Goal: Task Accomplishment & Management: Use online tool/utility

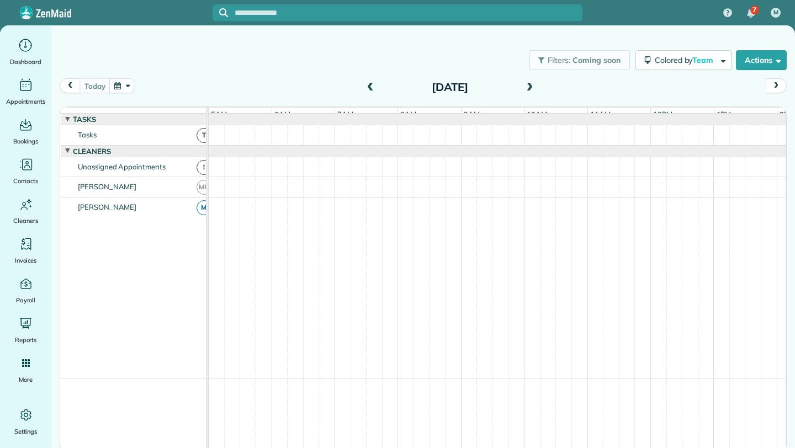
scroll to position [0, 63]
click at [369, 85] on span at bounding box center [370, 88] width 12 height 10
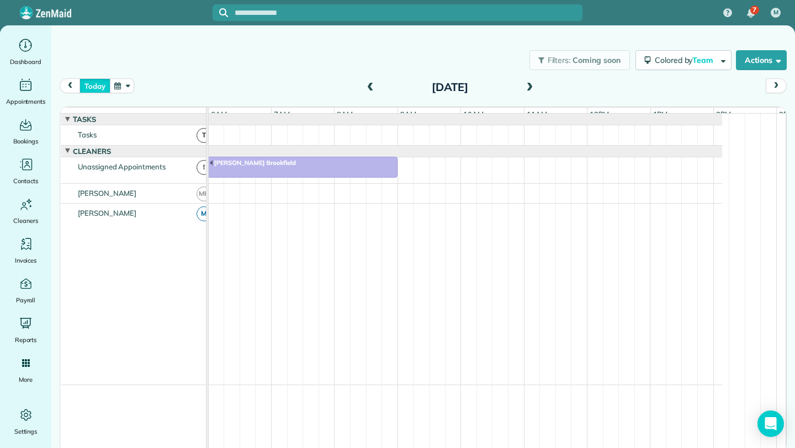
click at [84, 81] on button "today" at bounding box center [94, 85] width 30 height 15
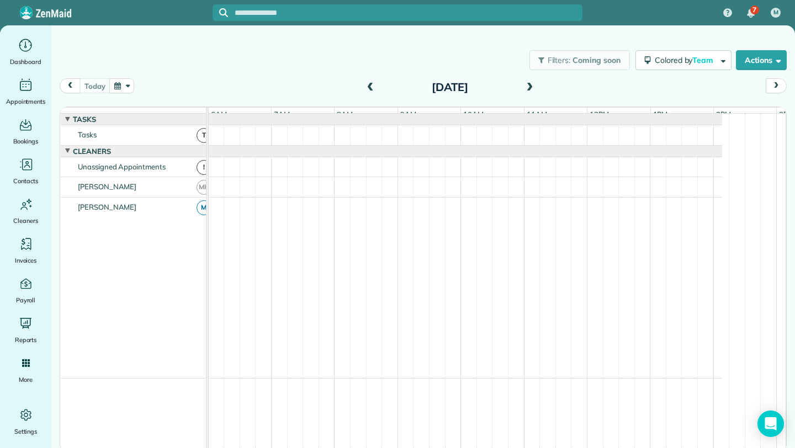
click at [366, 83] on span at bounding box center [370, 88] width 12 height 10
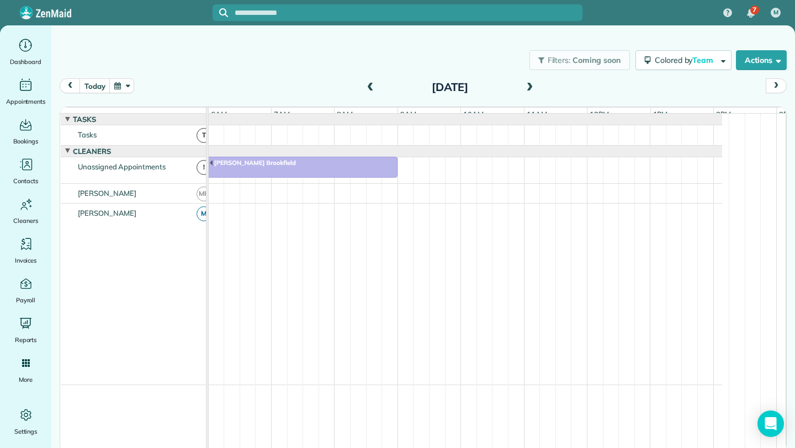
click at [365, 86] on span at bounding box center [370, 88] width 12 height 10
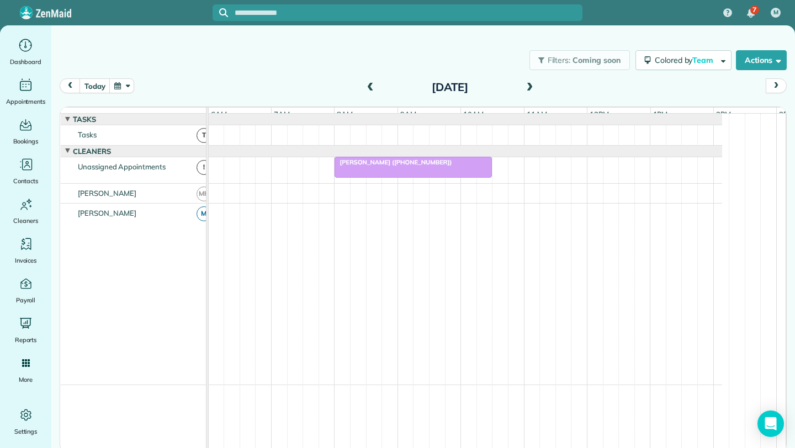
click at [391, 174] on div at bounding box center [413, 167] width 156 height 20
click at [29, 46] on icon "Main" at bounding box center [25, 45] width 17 height 17
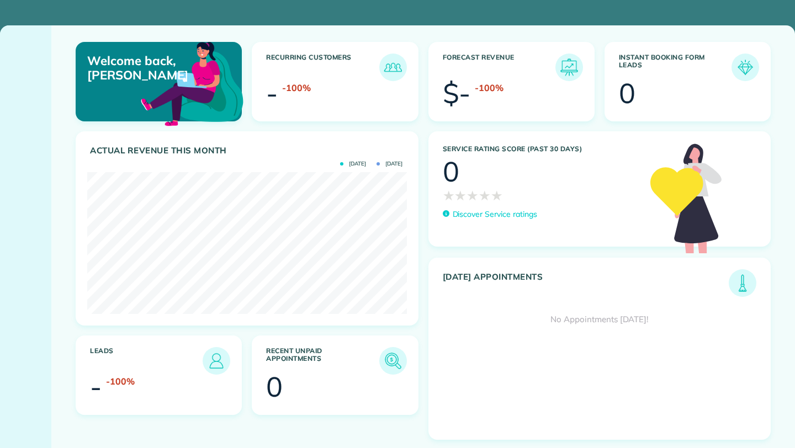
scroll to position [142, 319]
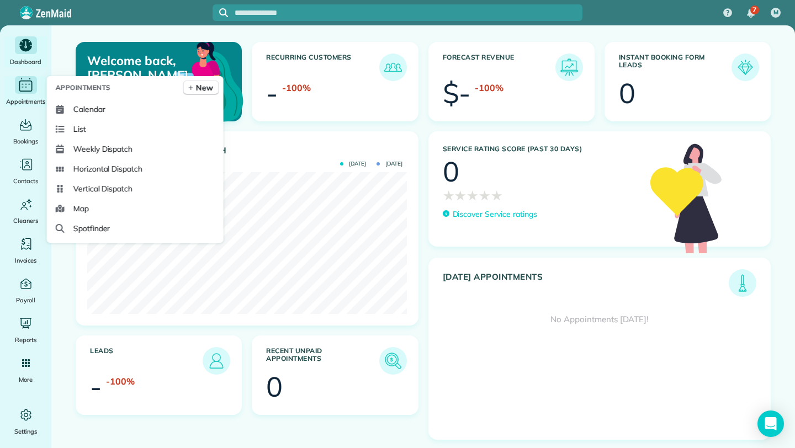
click at [18, 87] on icon "Main" at bounding box center [25, 85] width 17 height 17
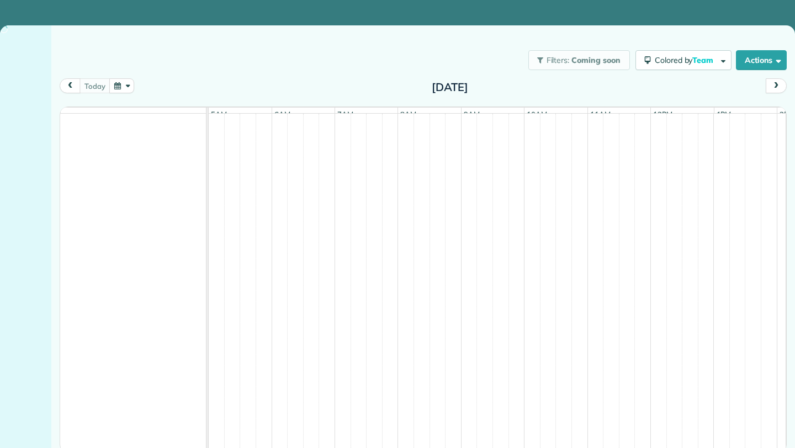
scroll to position [0, 63]
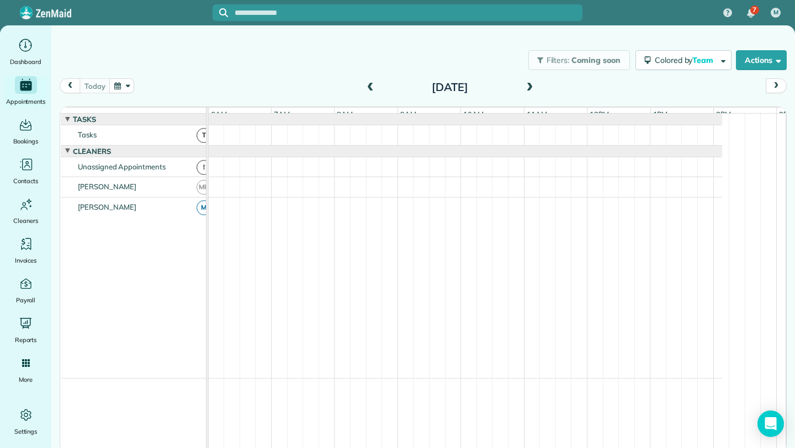
click at [370, 87] on span at bounding box center [370, 88] width 12 height 10
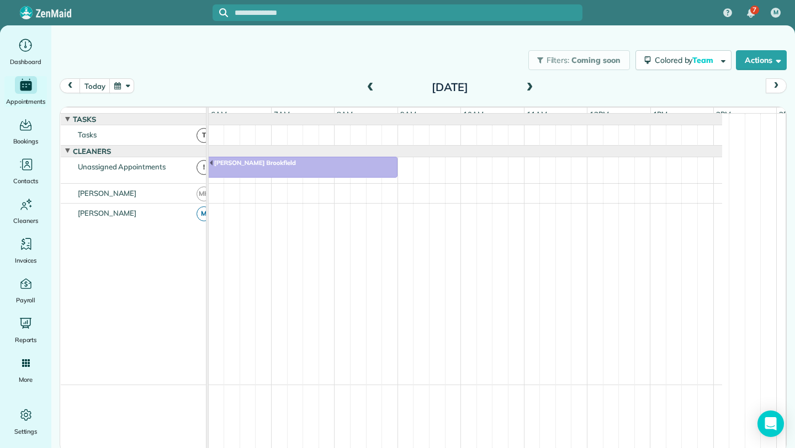
click at [370, 87] on span at bounding box center [370, 88] width 12 height 10
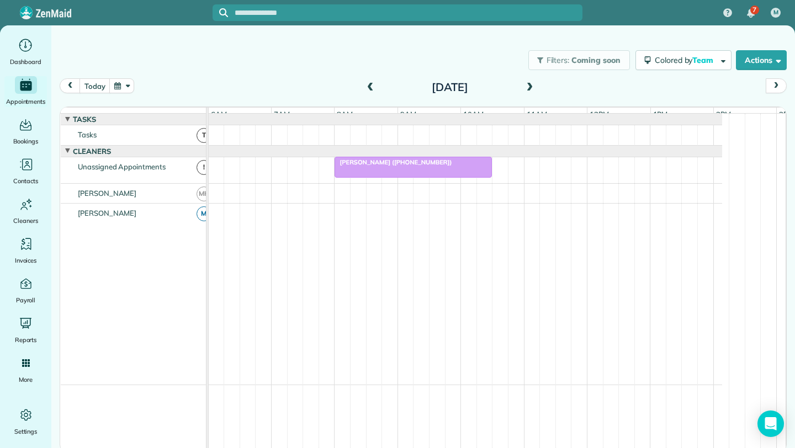
click at [434, 177] on div at bounding box center [413, 167] width 156 height 20
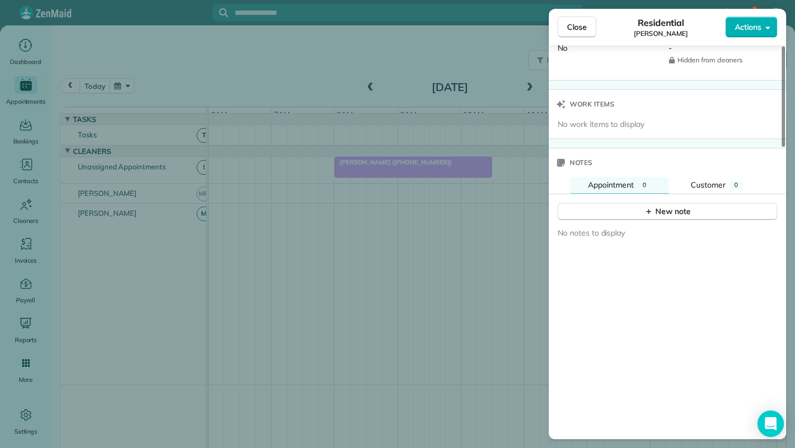
scroll to position [557, 0]
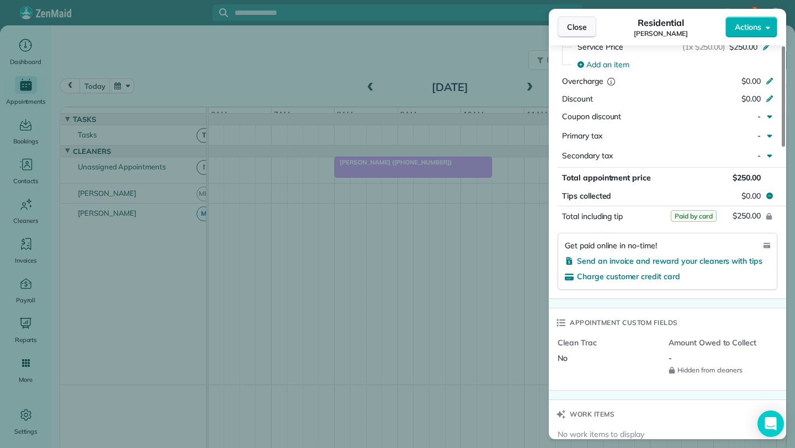
click at [568, 26] on span "Close" at bounding box center [577, 27] width 20 height 11
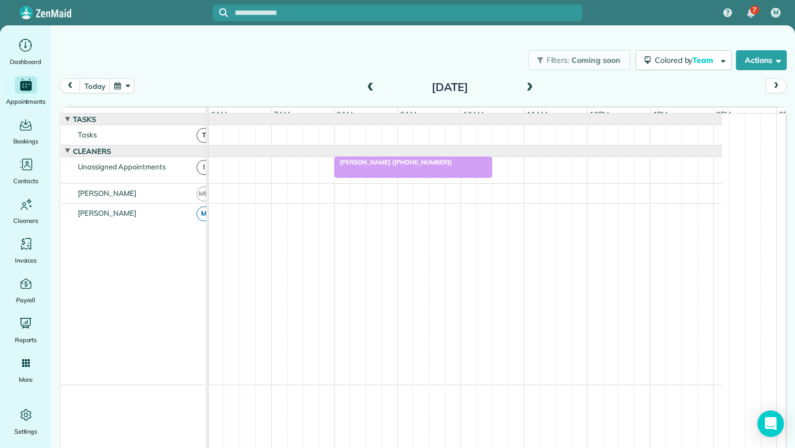
click at [525, 83] on span at bounding box center [529, 88] width 12 height 10
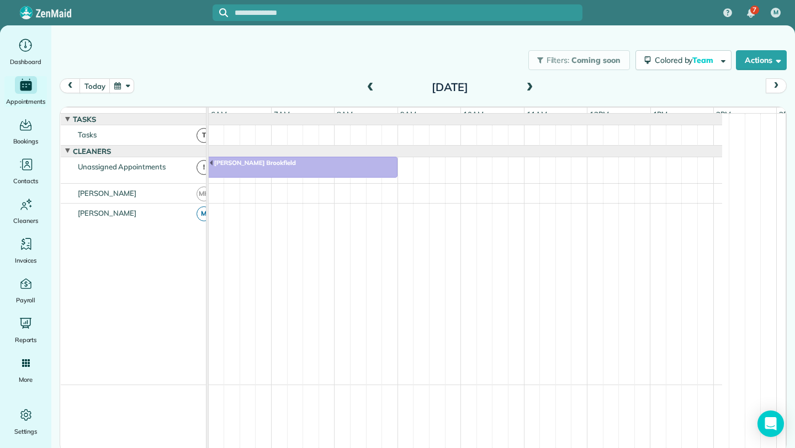
click at [525, 83] on span at bounding box center [529, 88] width 12 height 10
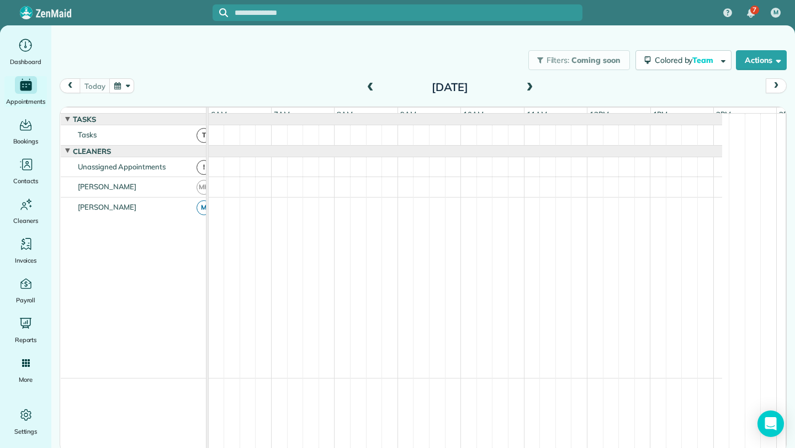
click at [534, 91] on span at bounding box center [529, 88] width 12 height 10
